Goal: Task Accomplishment & Management: Complete application form

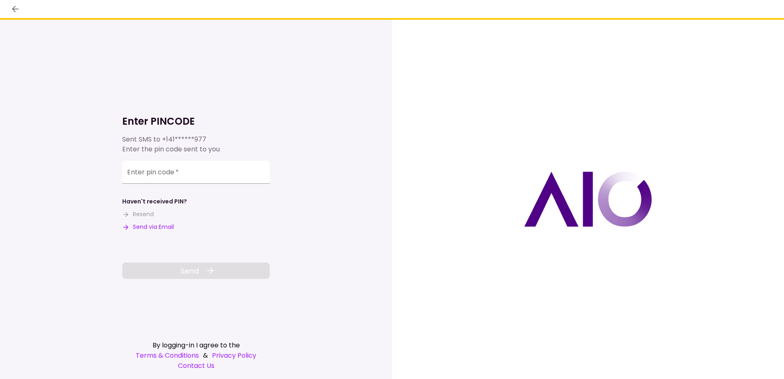
click at [154, 227] on button "Send via Email" at bounding box center [148, 227] width 52 height 9
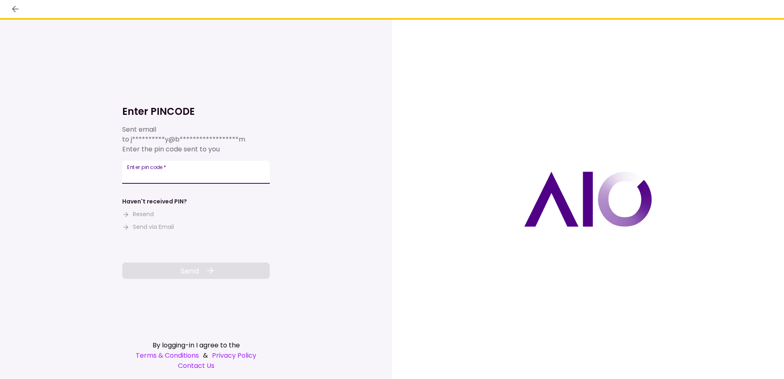
click at [187, 172] on input "Enter pin code   *" at bounding box center [196, 172] width 148 height 23
type input "******"
click at [198, 268] on span "Send" at bounding box center [189, 270] width 18 height 11
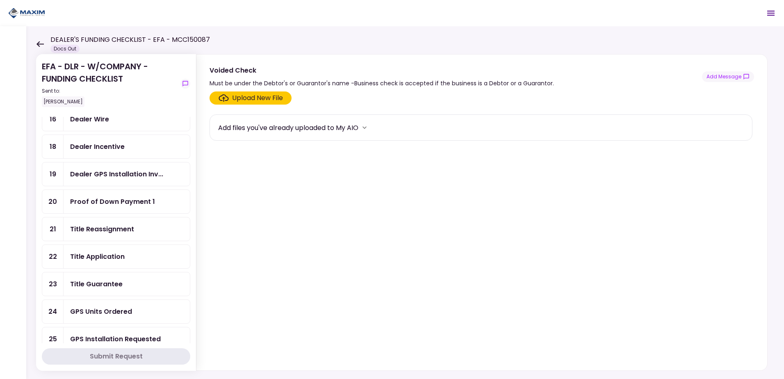
scroll to position [297, 0]
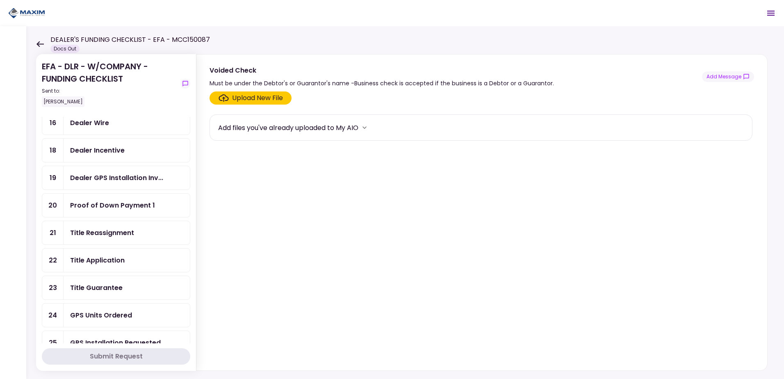
click at [100, 285] on div "Title Guarantee" at bounding box center [96, 287] width 52 height 10
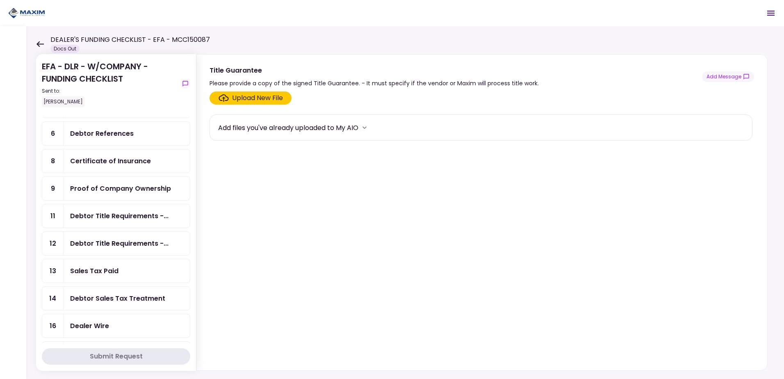
scroll to position [123, 0]
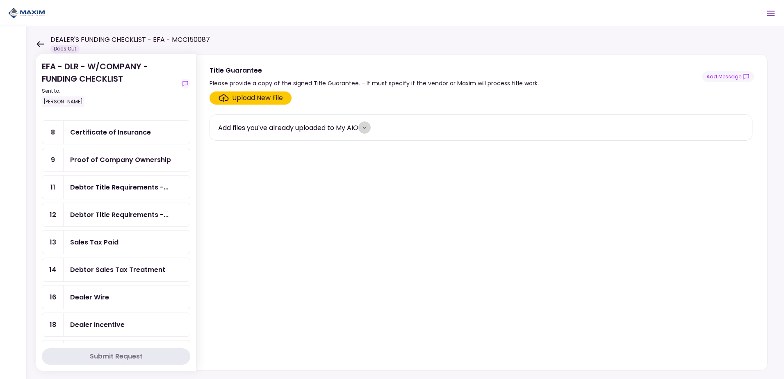
click at [368, 128] on icon "more" at bounding box center [364, 127] width 8 height 8
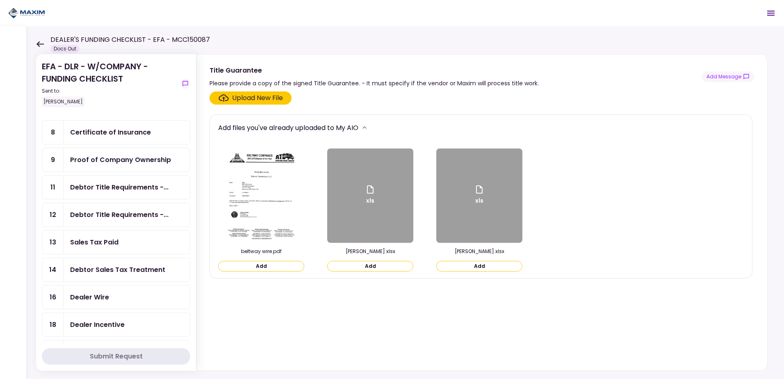
click at [252, 265] on button "Add" at bounding box center [261, 266] width 86 height 11
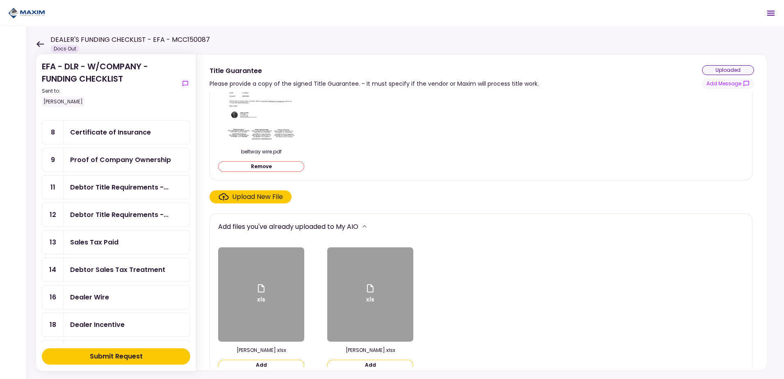
scroll to position [61, 0]
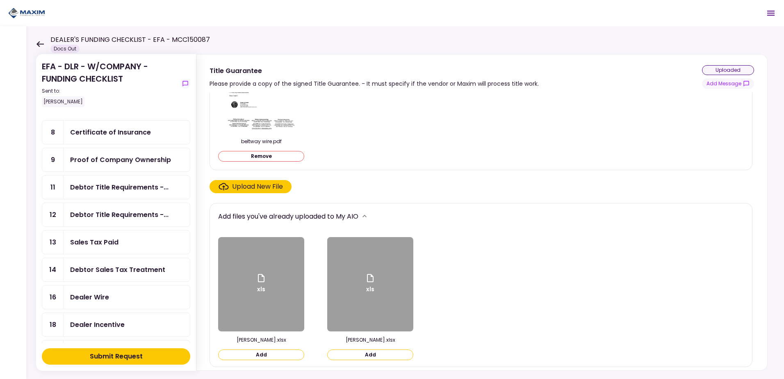
click at [272, 353] on button "Add" at bounding box center [261, 354] width 86 height 11
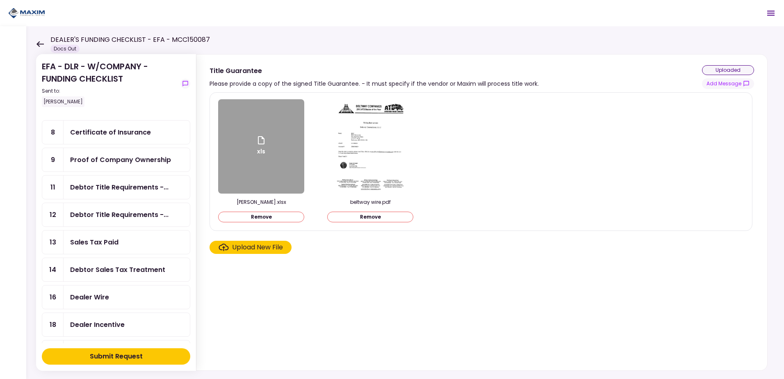
scroll to position [0, 0]
click at [244, 245] on div "Upload New File" at bounding box center [257, 247] width 51 height 10
click at [0, 0] on input "Upload New File" at bounding box center [0, 0] width 0 height 0
click at [111, 354] on div "Submit Request" at bounding box center [116, 356] width 53 height 10
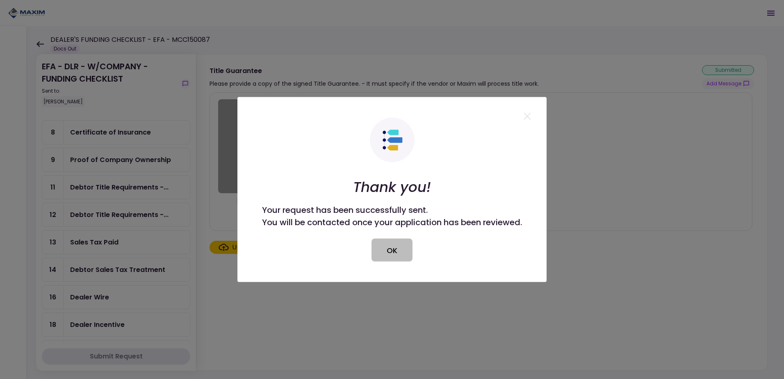
click at [401, 248] on button "OK" at bounding box center [391, 250] width 41 height 23
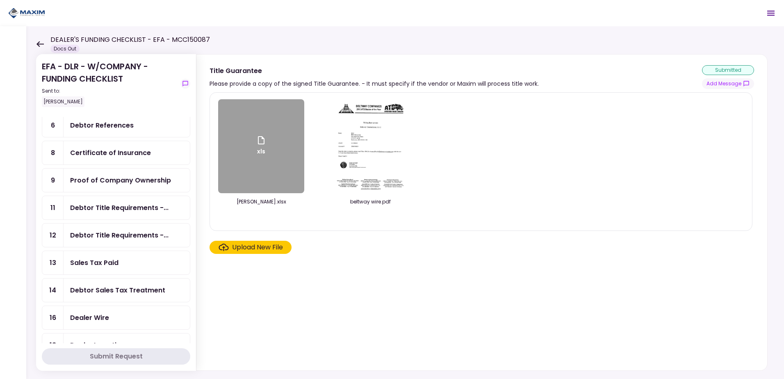
scroll to position [123, 0]
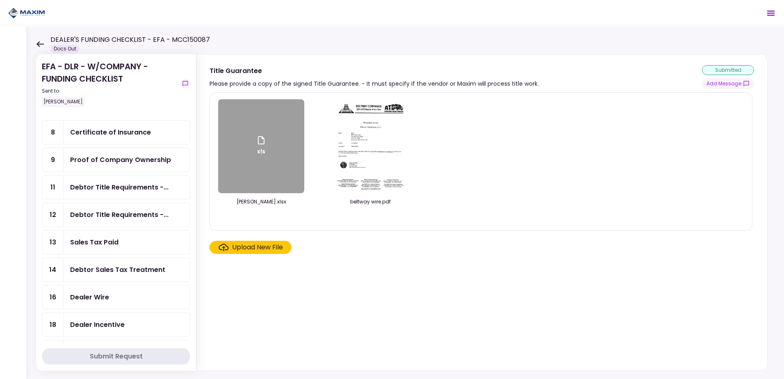
click at [114, 240] on div "Sales Tax Paid" at bounding box center [94, 242] width 48 height 10
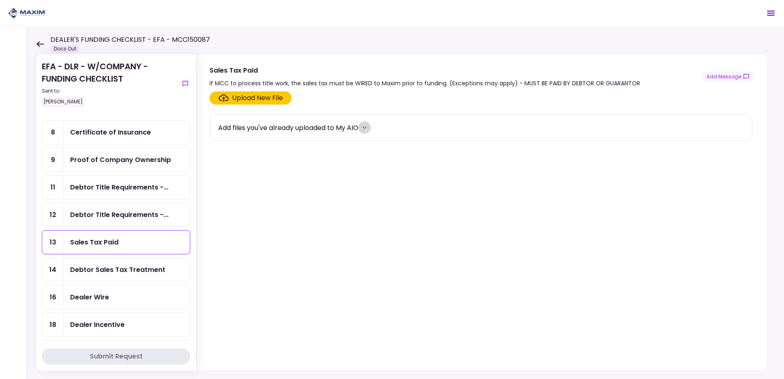
click at [366, 127] on icon "more" at bounding box center [364, 127] width 4 height 2
